Goal: Task Accomplishment & Management: Manage account settings

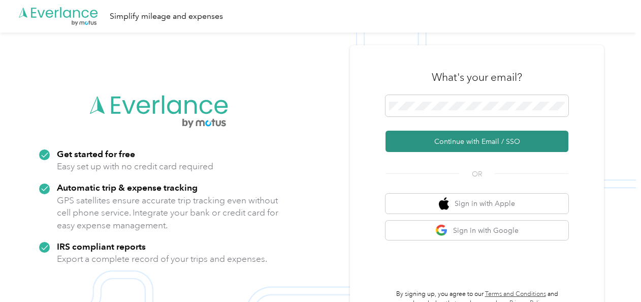
click at [442, 138] on button "Continue with Email / SSO" at bounding box center [477, 141] width 183 height 21
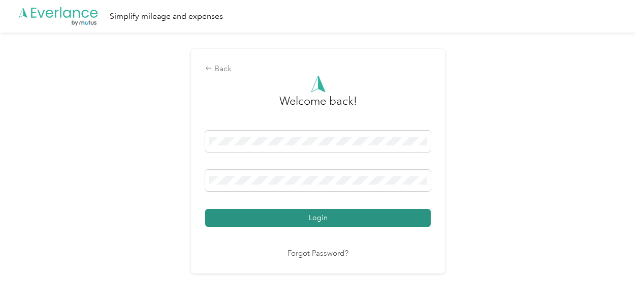
click at [340, 217] on button "Login" at bounding box center [318, 218] width 226 height 18
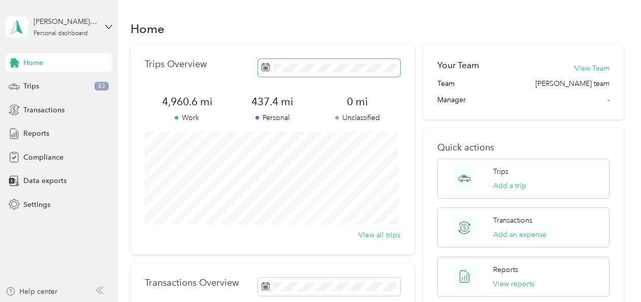
click at [266, 69] on icon at bounding box center [266, 67] width 8 height 8
click at [44, 135] on span "Reports" at bounding box center [36, 133] width 26 height 11
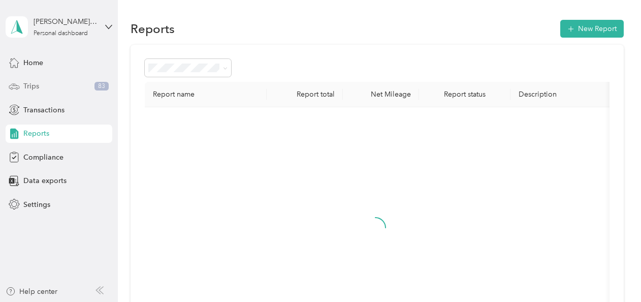
click at [36, 85] on span "Trips" at bounding box center [31, 86] width 16 height 11
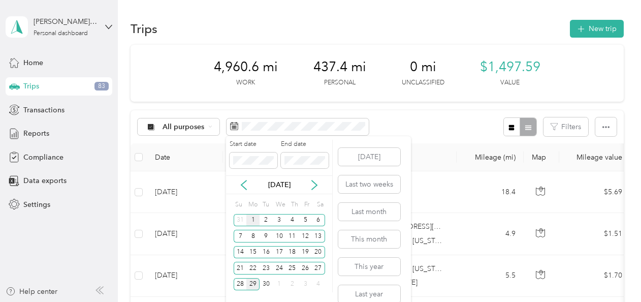
click at [253, 219] on div "1" at bounding box center [252, 220] width 13 height 13
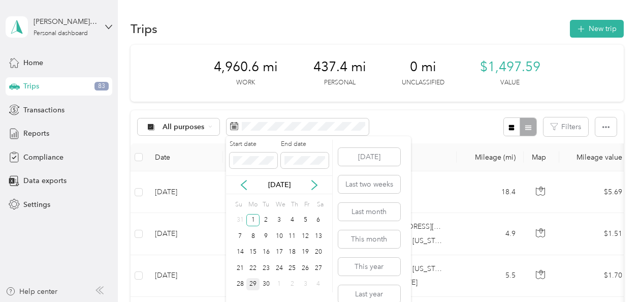
click at [252, 284] on div "29" at bounding box center [252, 284] width 13 height 13
